Goal: Check status

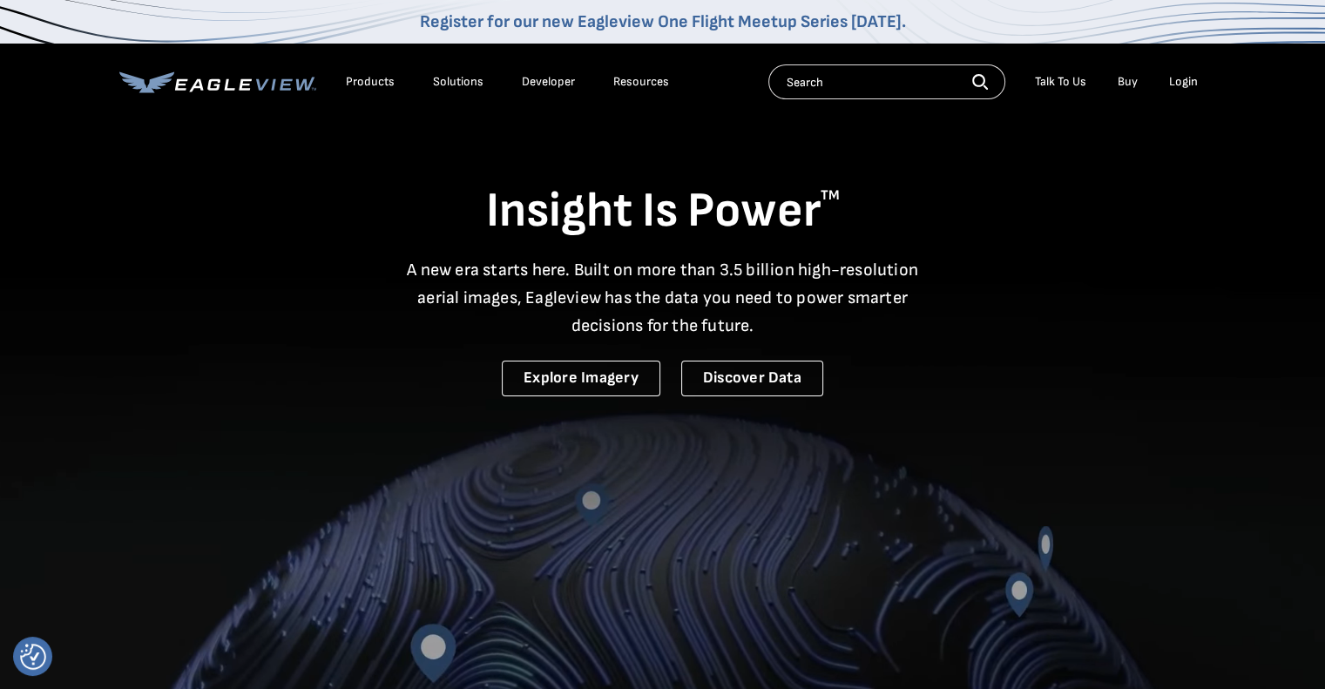
click at [1179, 87] on div "Login" at bounding box center [1183, 82] width 29 height 16
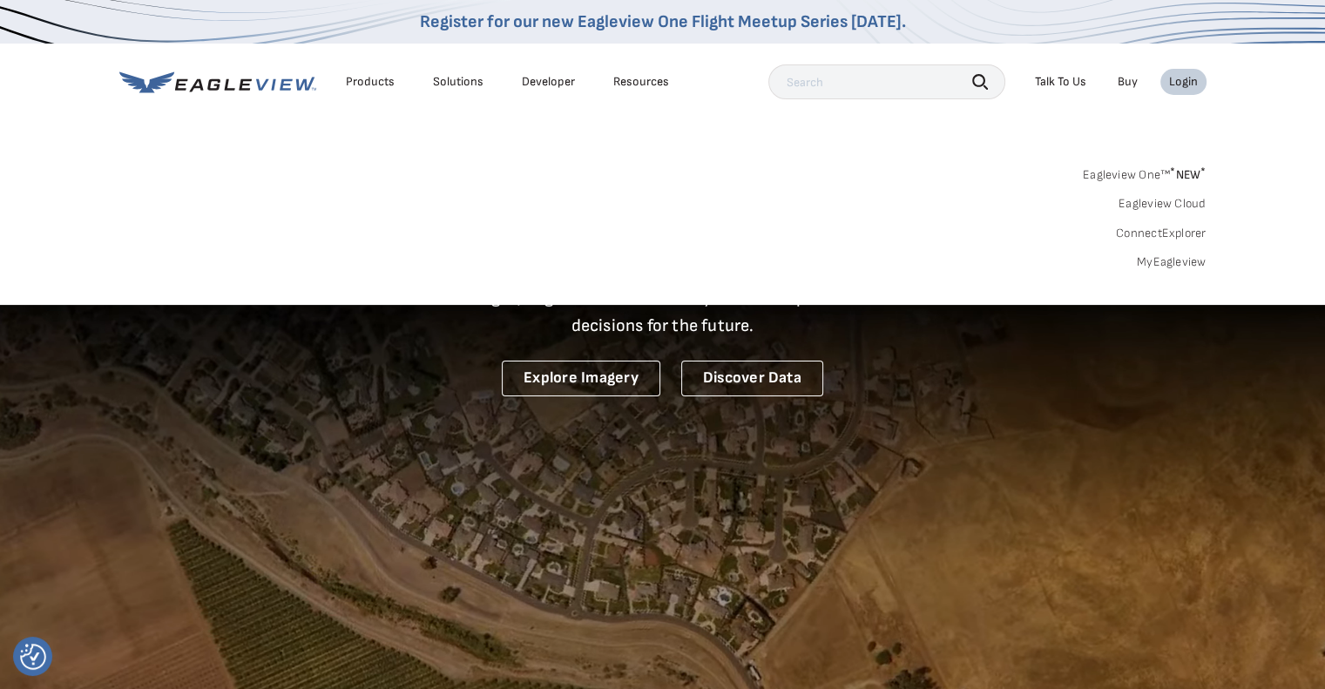
click at [1182, 84] on div "Login" at bounding box center [1183, 82] width 29 height 16
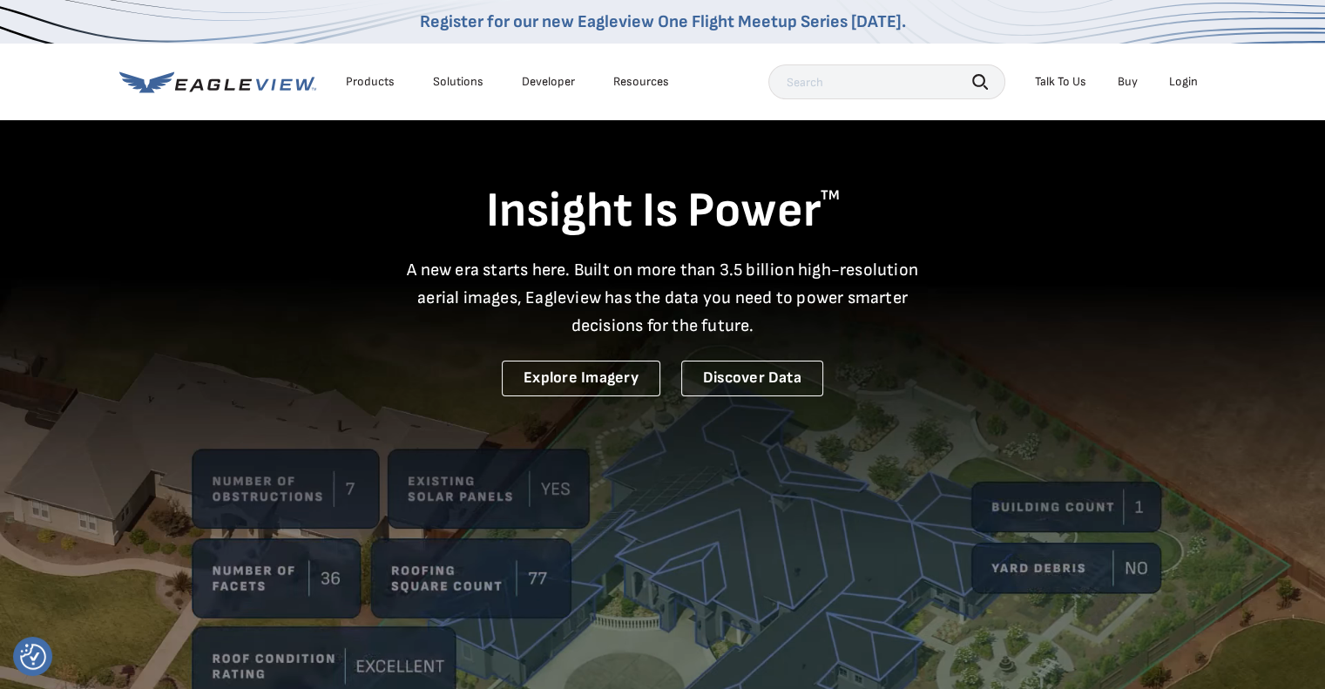
click at [1187, 79] on div "Login" at bounding box center [1183, 82] width 29 height 16
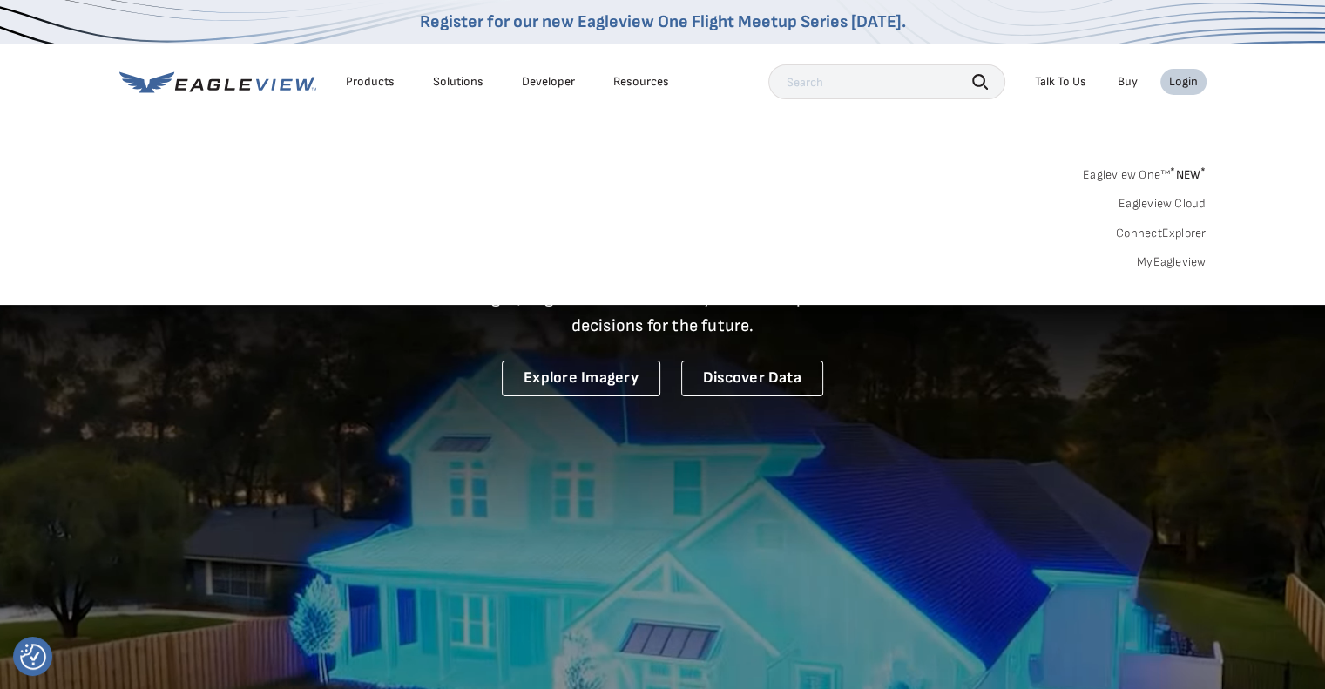
click at [1192, 173] on span "* NEW *" at bounding box center [1188, 174] width 36 height 15
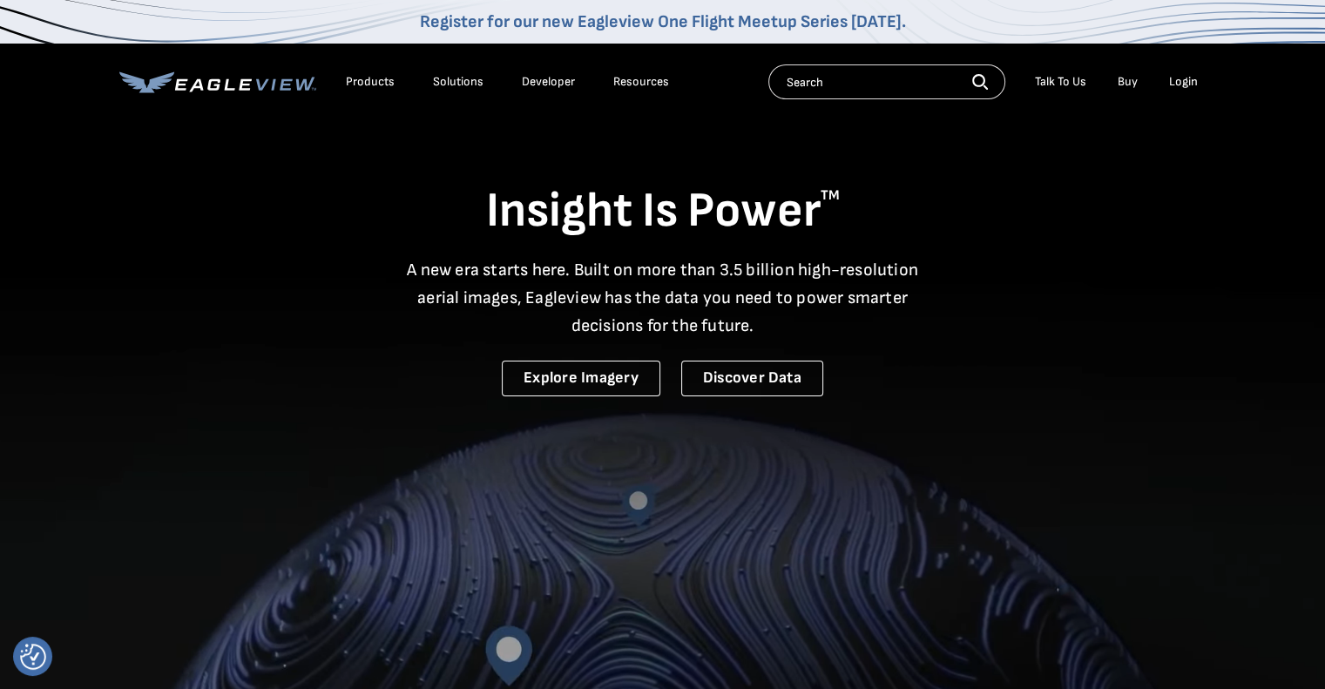
click at [1177, 82] on div "Login" at bounding box center [1183, 82] width 29 height 16
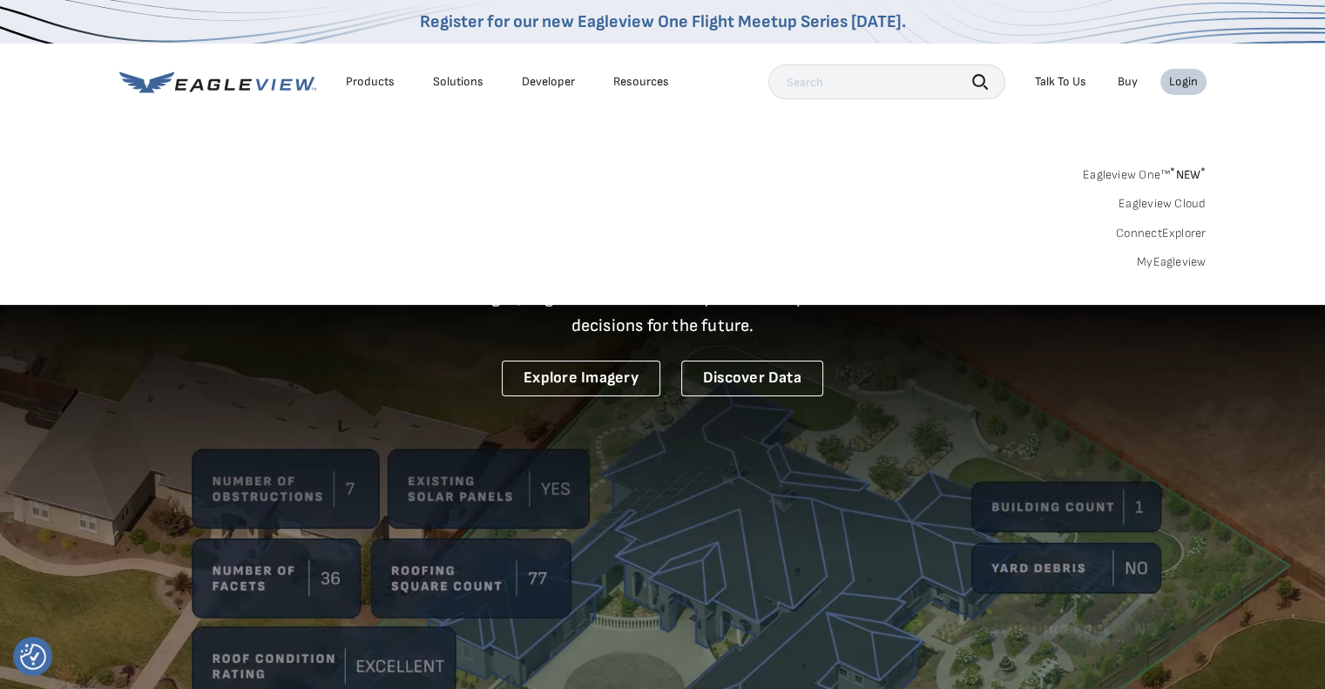
click at [1188, 261] on link "MyEagleview" at bounding box center [1172, 262] width 70 height 16
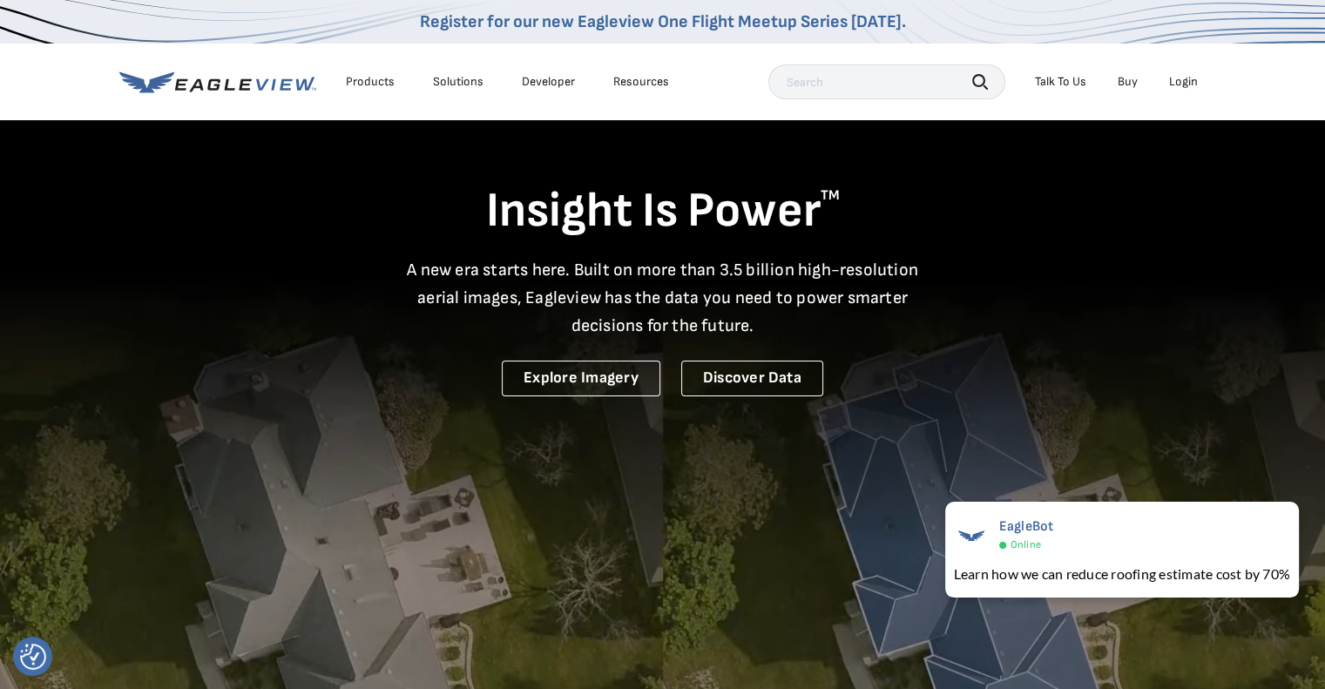
click at [1189, 104] on div "Products Solutions Developer Resources Search Talk To Us Buy Login" at bounding box center [662, 82] width 1087 height 77
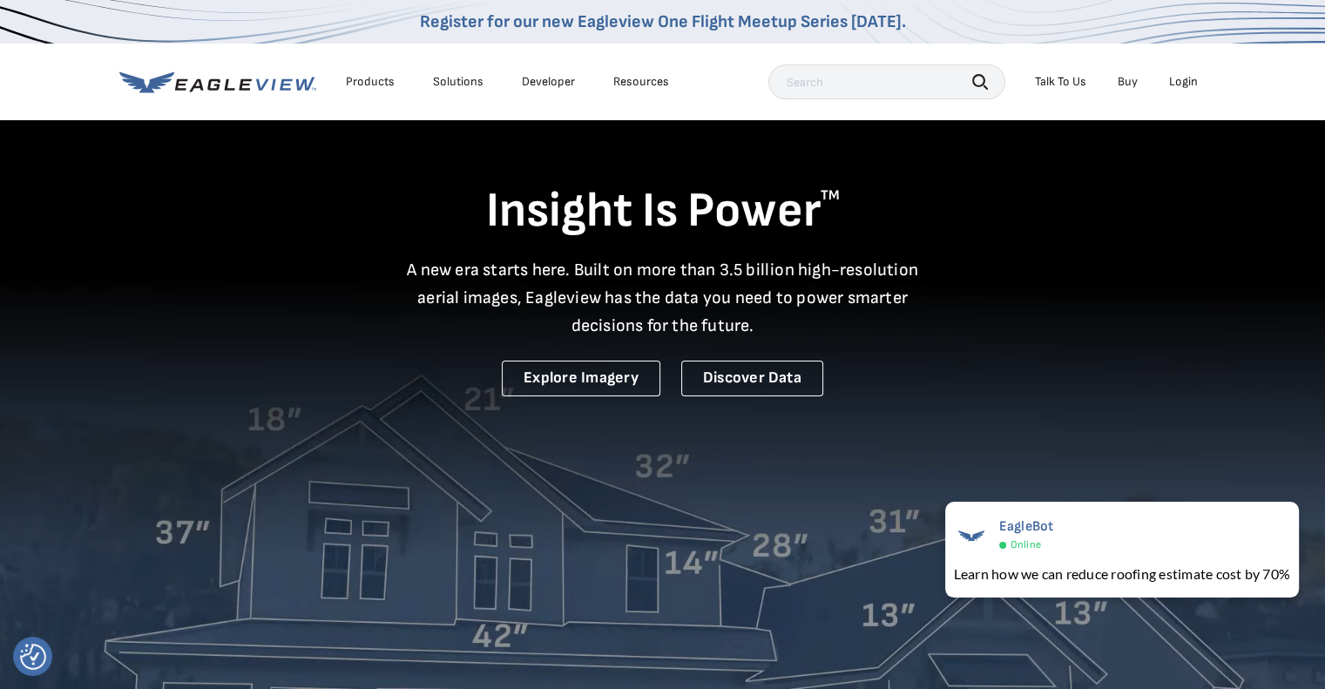
click at [1177, 85] on div "Login" at bounding box center [1183, 82] width 29 height 16
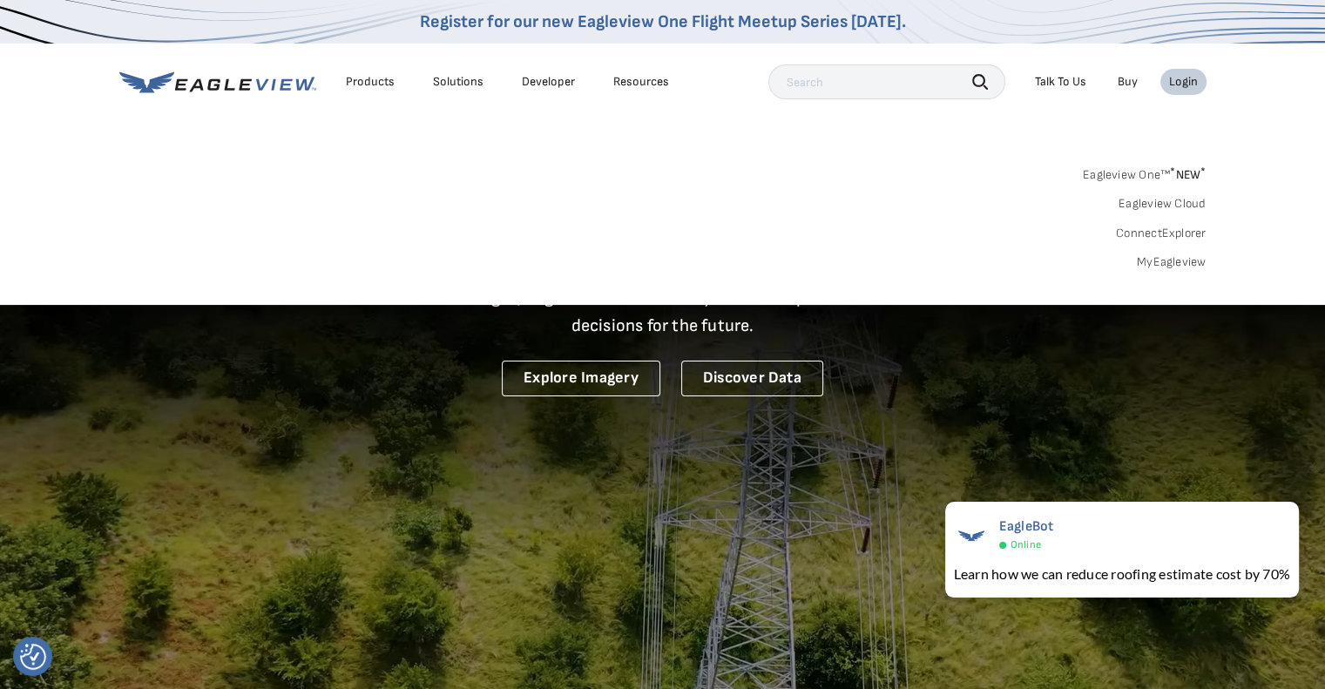
click at [1182, 252] on div "Eagleview One™ * NEW * Eagleview Cloud ConnectExplorer MyEagleview" at bounding box center [662, 216] width 1087 height 108
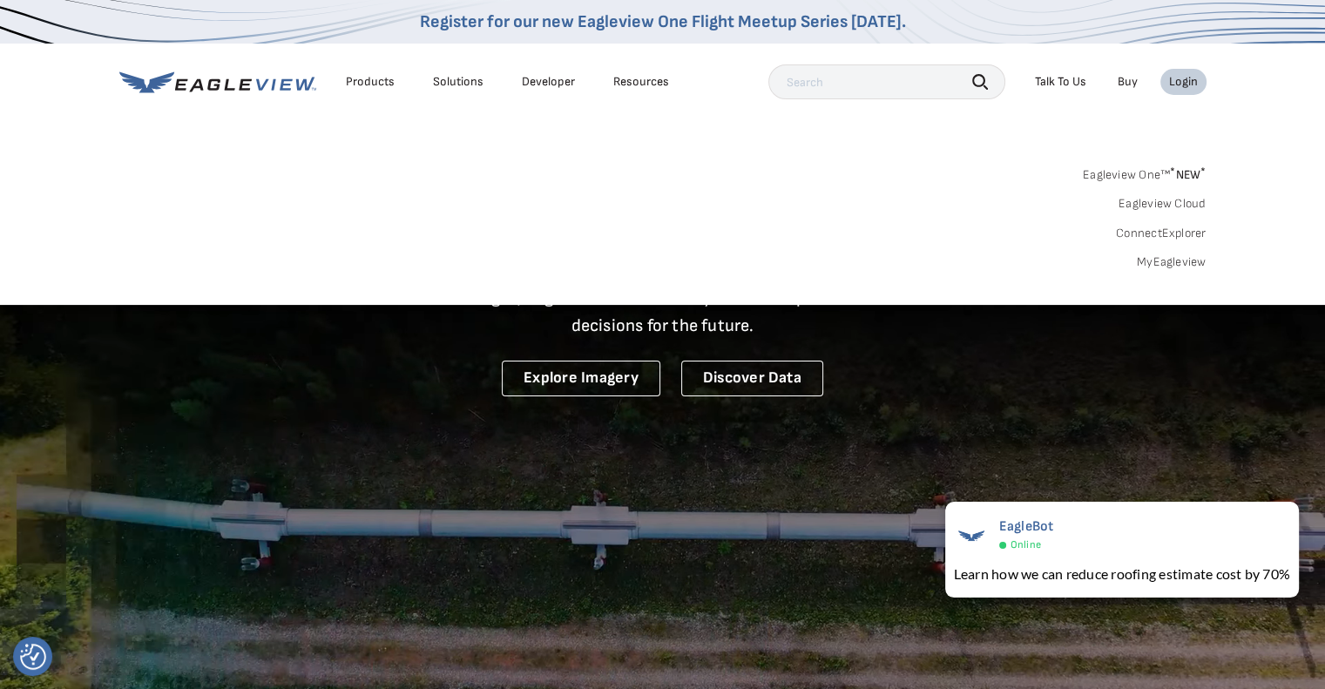
click at [1183, 270] on div "Search Products Our Product Areas Imagery 1-Inch GSD Aerial Imagery *" at bounding box center [662, 223] width 1325 height 164
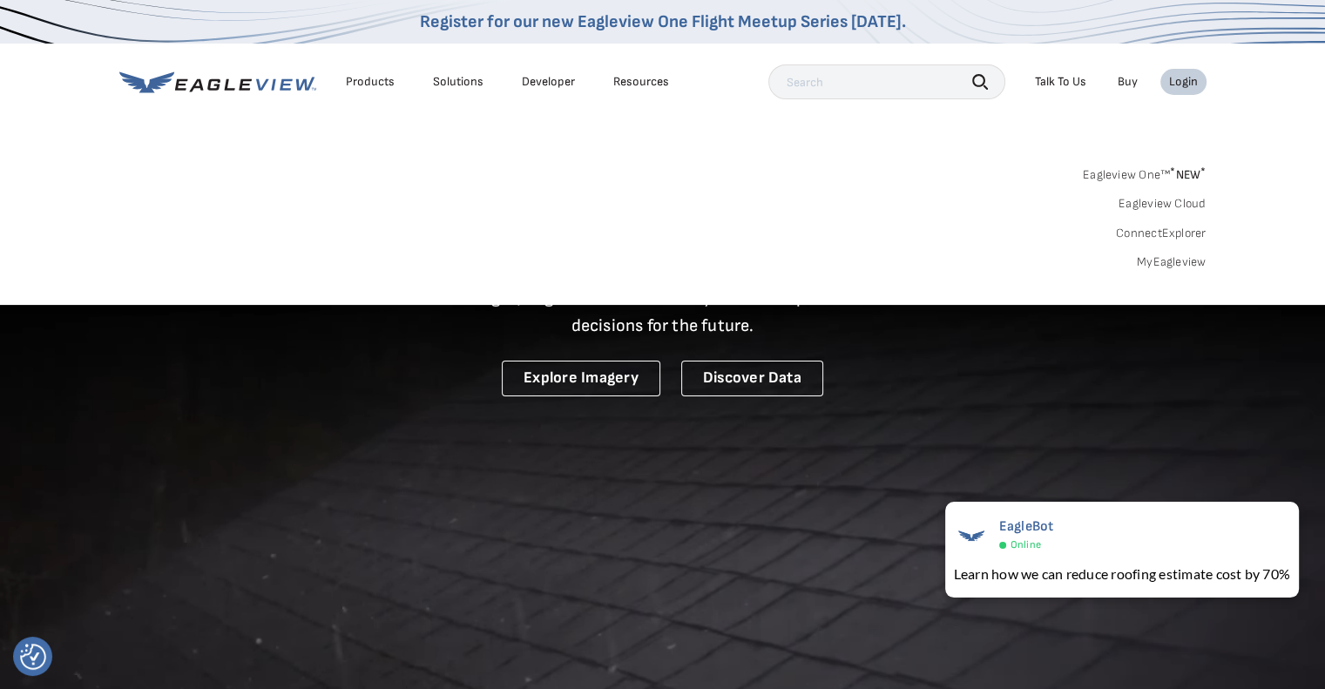
click at [1182, 264] on link "MyEagleview" at bounding box center [1172, 262] width 70 height 16
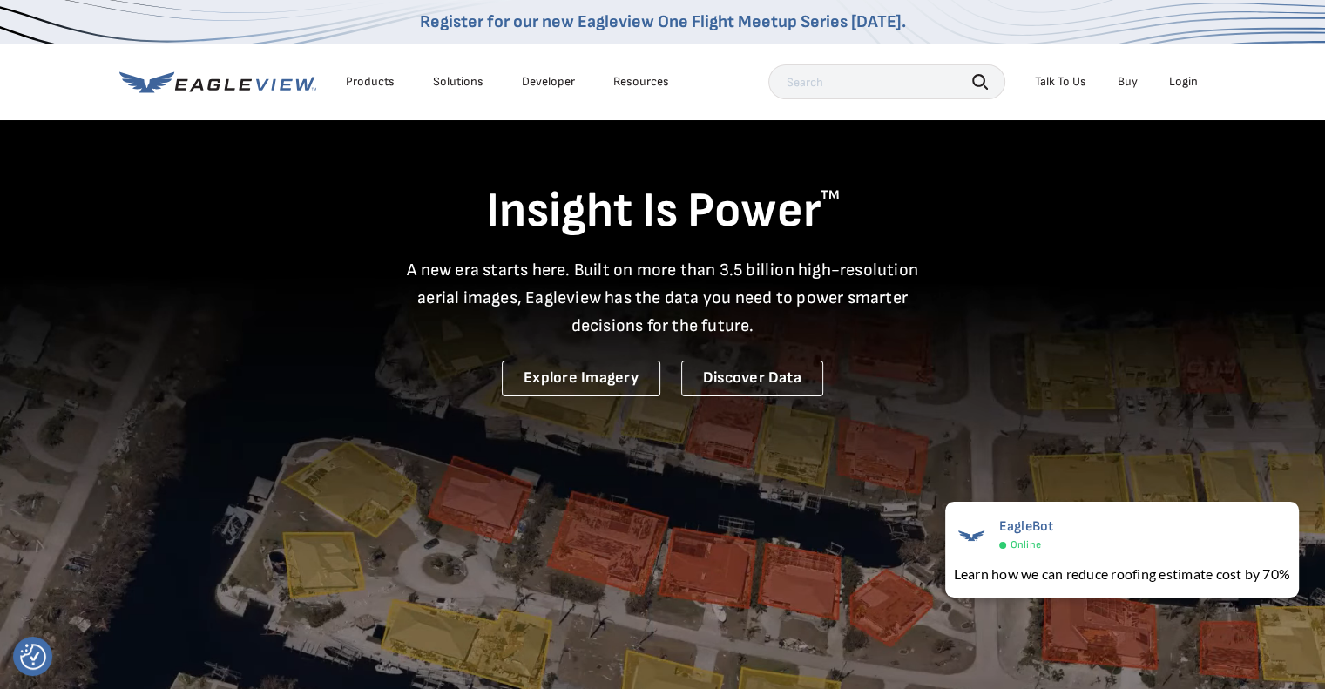
click at [1068, 78] on div "Talk To Us" at bounding box center [1060, 82] width 51 height 16
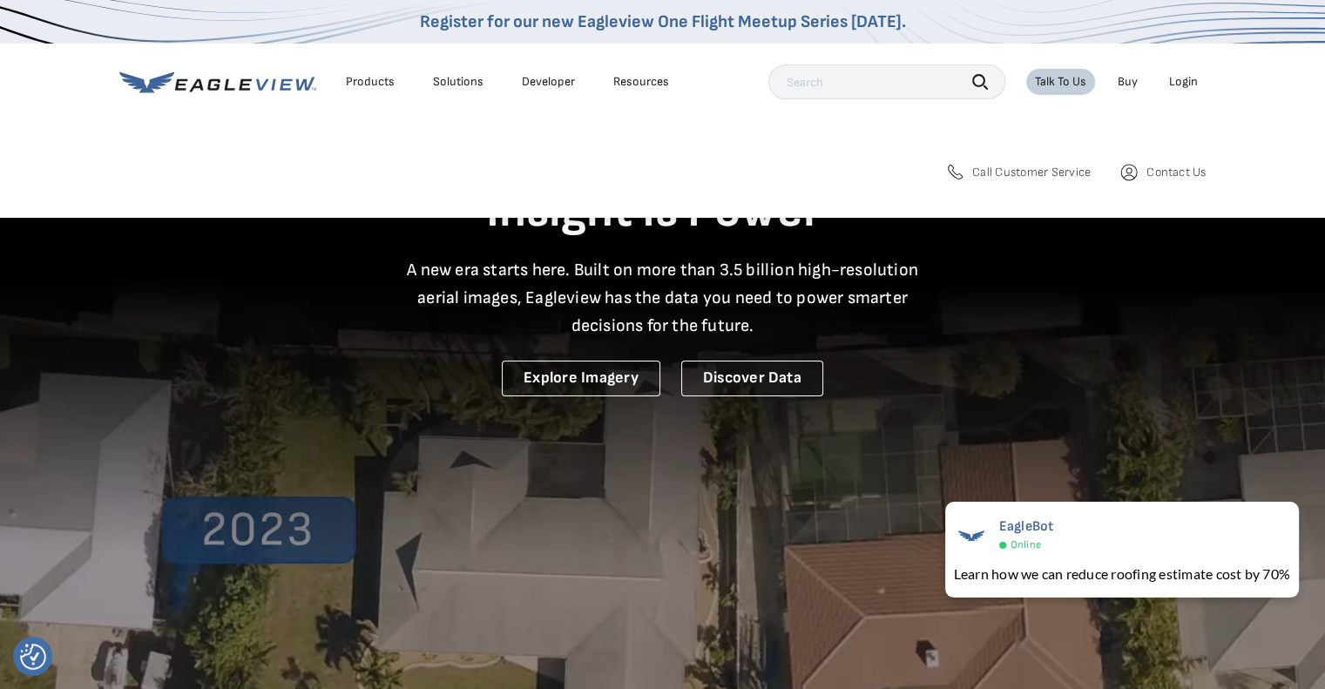
click at [1068, 171] on span "Call Customer Service" at bounding box center [1031, 173] width 119 height 16
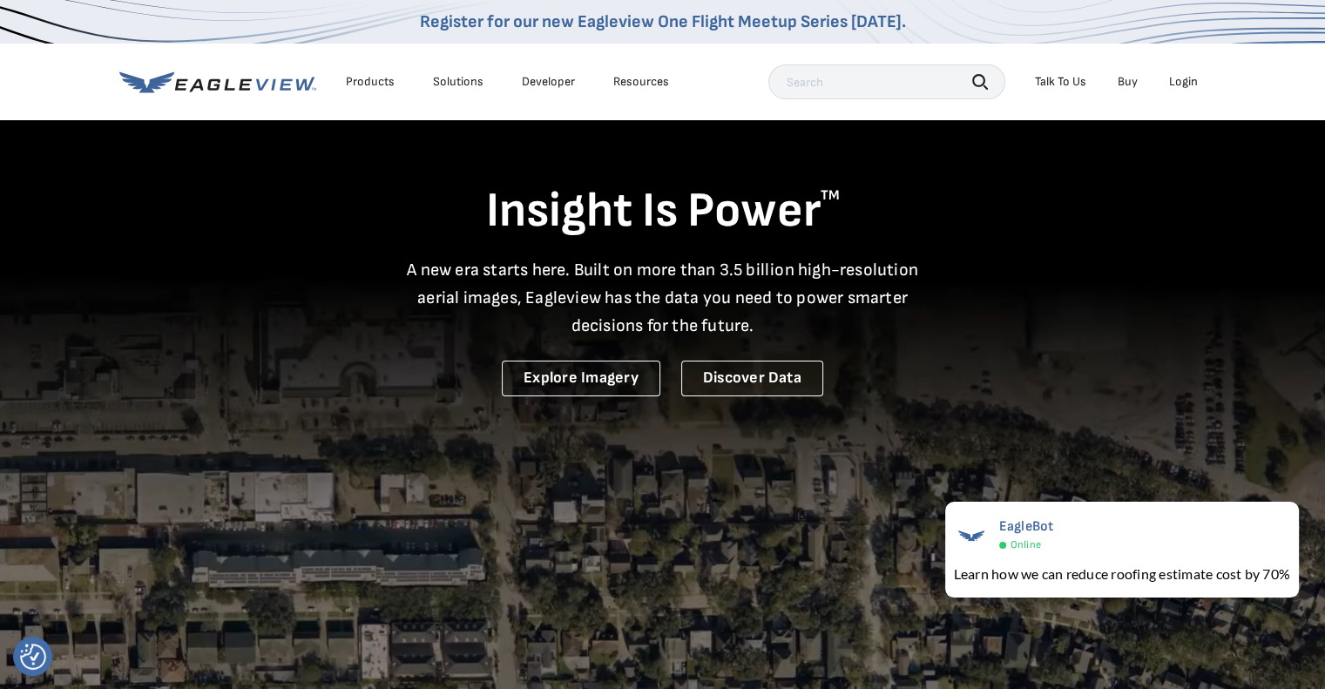
click at [1080, 342] on div "Insight Is Power TM A new era starts here. Built on more than 3.5 billion high-…" at bounding box center [662, 258] width 1087 height 278
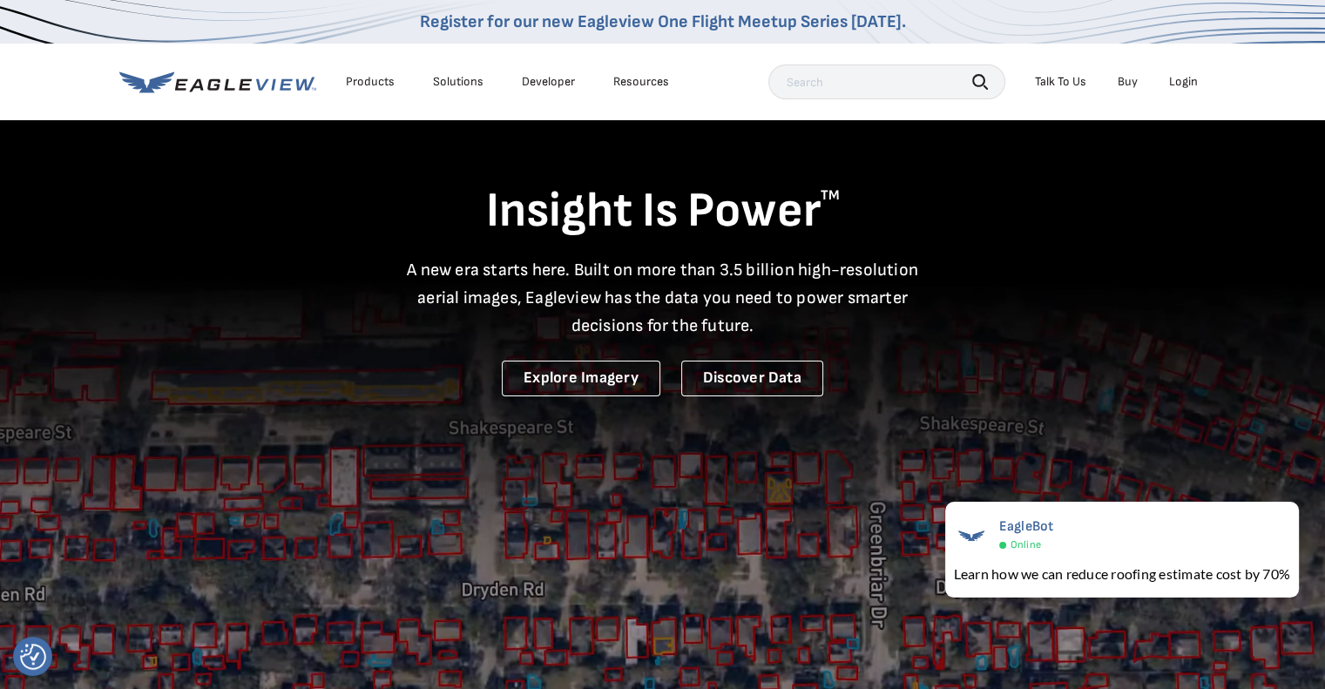
click at [1067, 79] on div "Talk To Us" at bounding box center [1060, 82] width 51 height 16
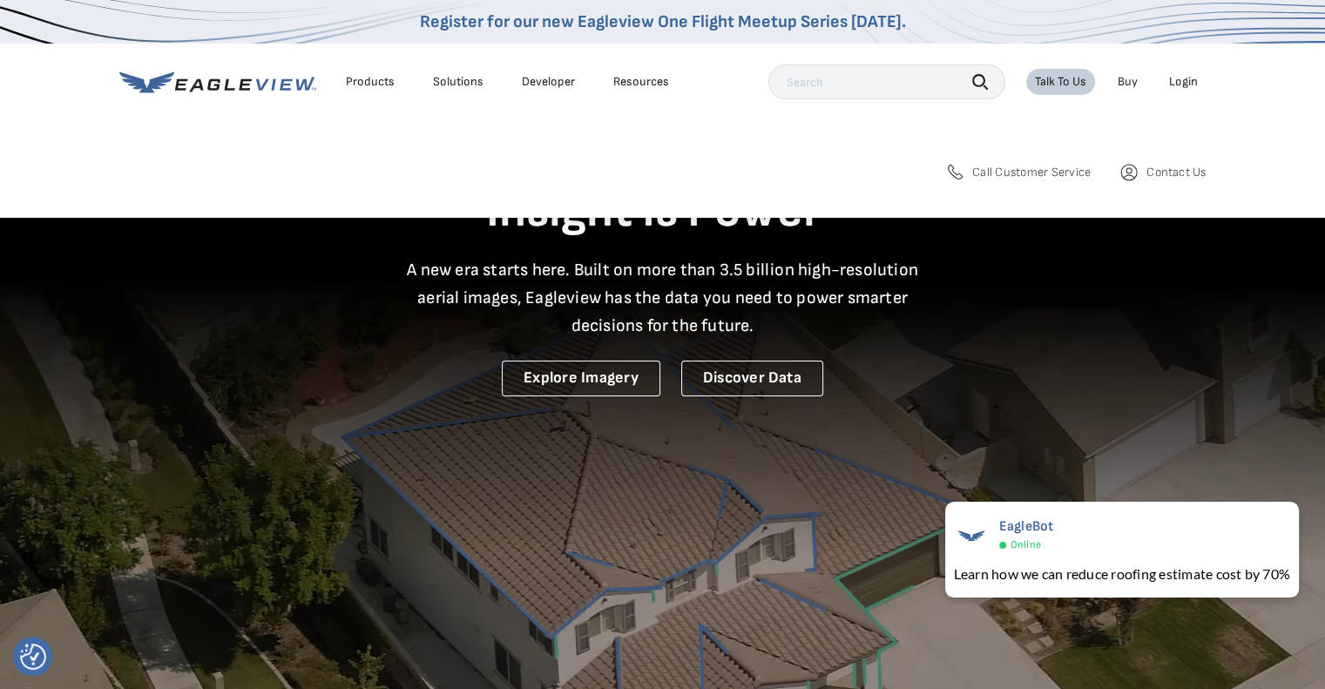
click at [1050, 173] on span "Call Customer Service" at bounding box center [1031, 173] width 119 height 16
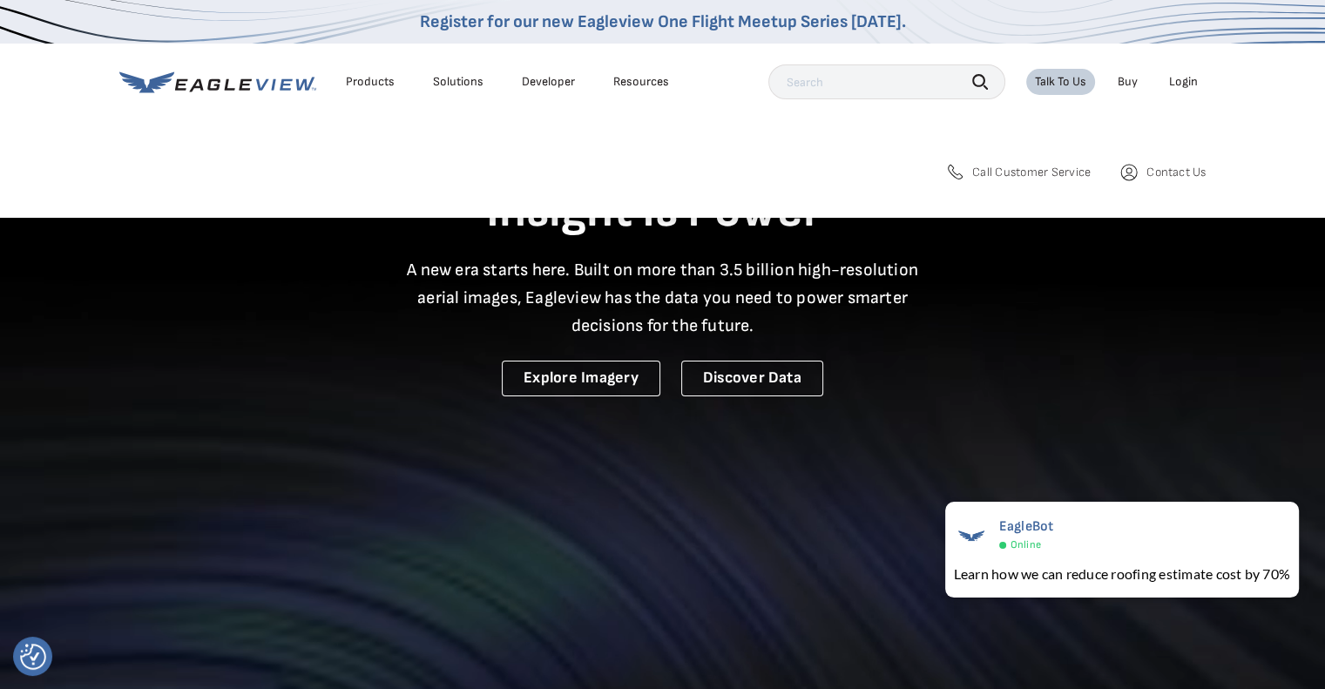
click at [1151, 177] on span "Contact Us" at bounding box center [1176, 173] width 59 height 16
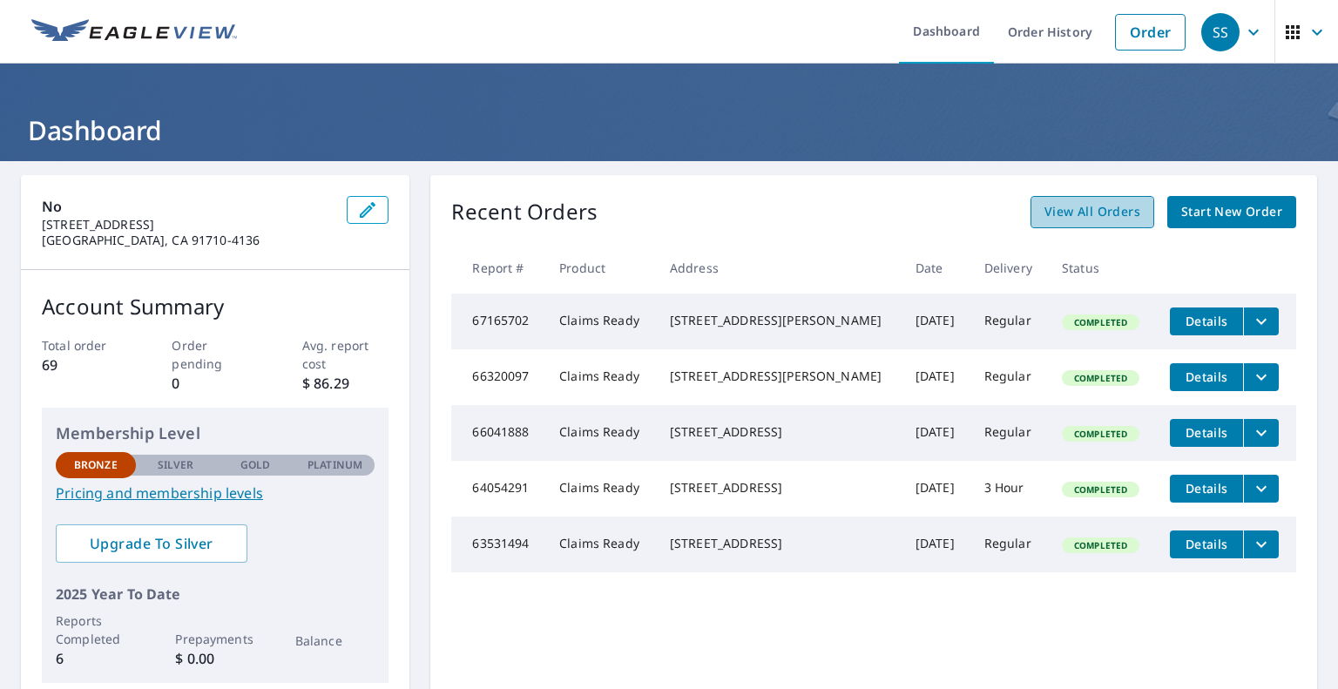
click at [1058, 213] on span "View All Orders" at bounding box center [1093, 212] width 96 height 22
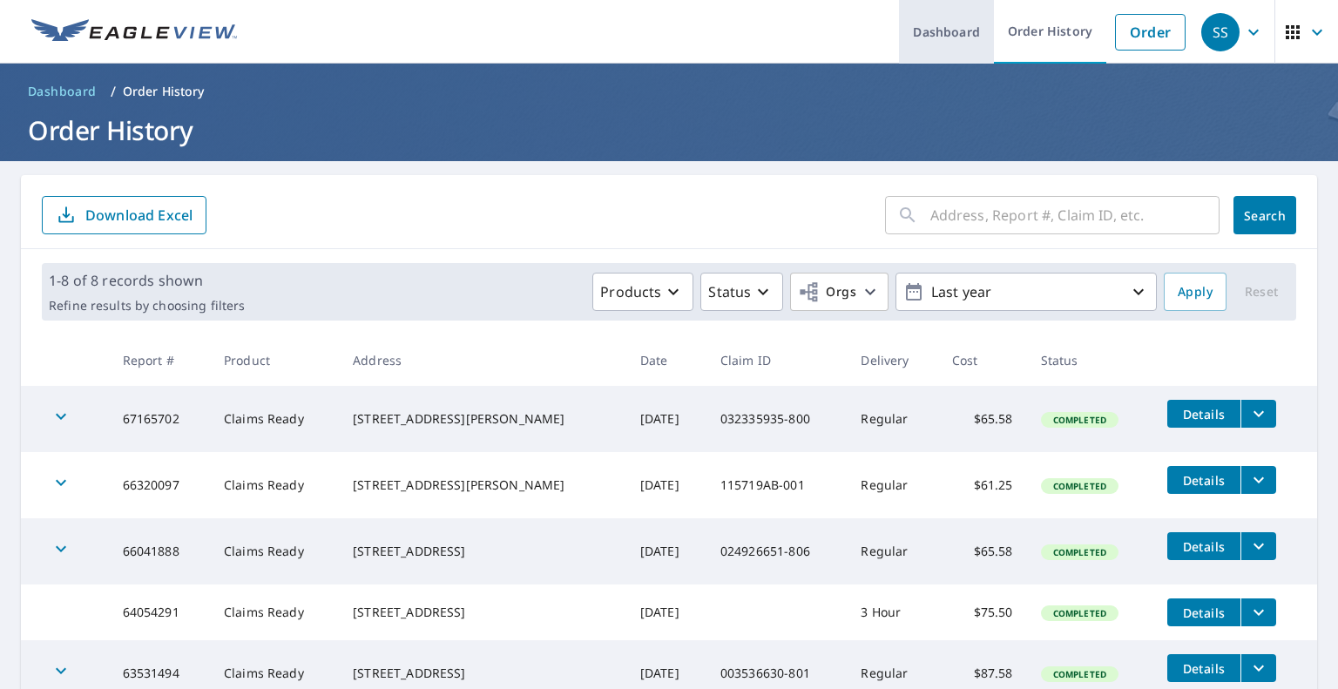
click at [957, 46] on link "Dashboard" at bounding box center [946, 32] width 95 height 64
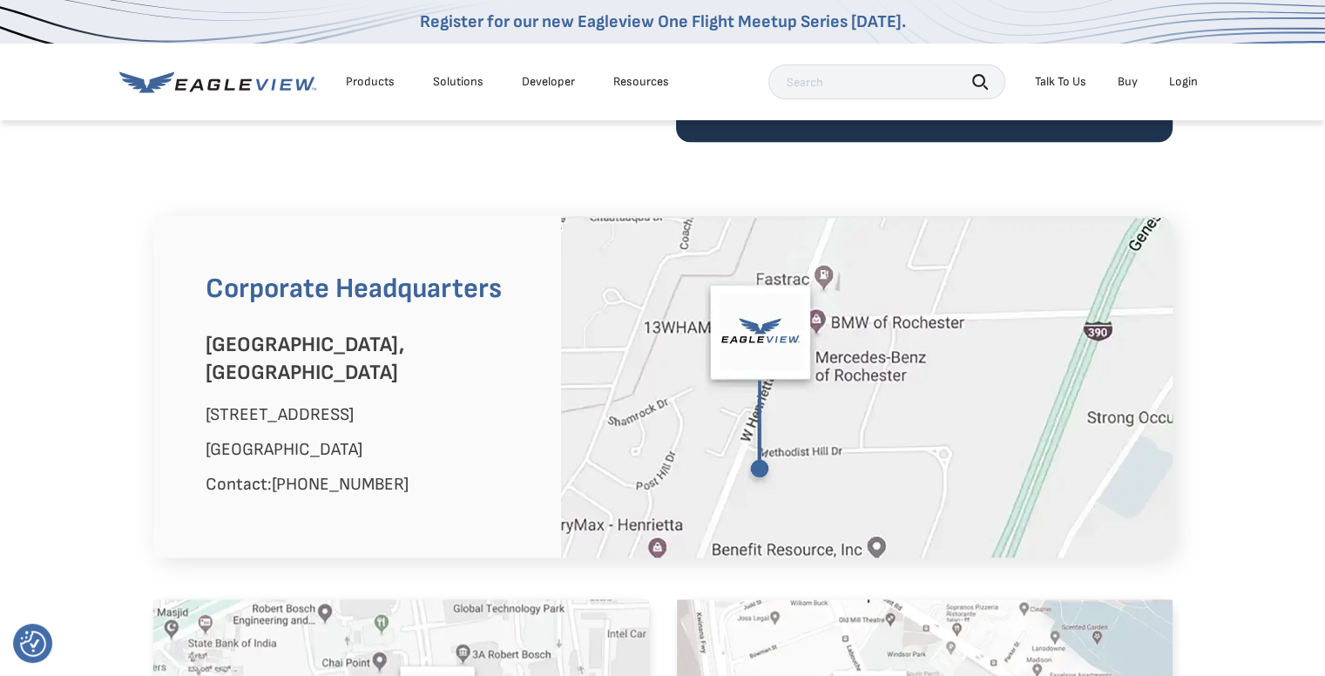
scroll to position [958, 0]
